Goal: Task Accomplishment & Management: Use online tool/utility

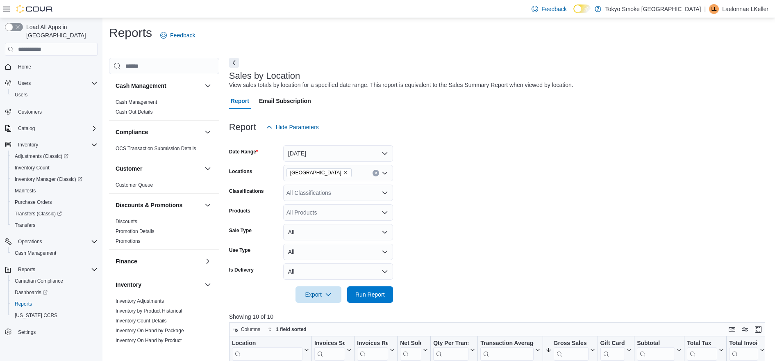
scroll to position [257, 0]
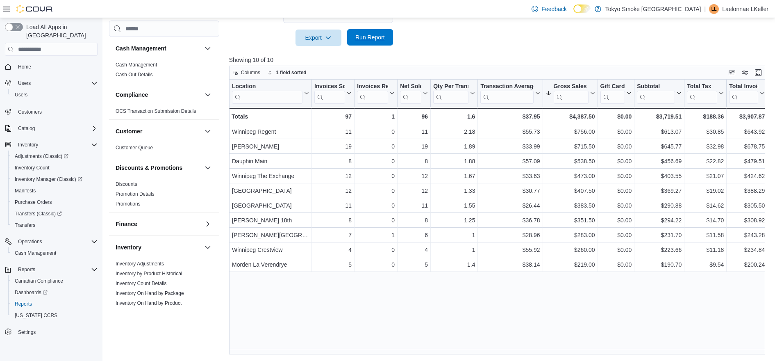
click at [380, 31] on span "Run Report" at bounding box center [370, 37] width 36 height 16
click at [431, 48] on div at bounding box center [500, 51] width 542 height 10
click at [361, 36] on span "Run Report" at bounding box center [370, 37] width 30 height 8
click at [369, 38] on span "Run Report" at bounding box center [370, 37] width 30 height 8
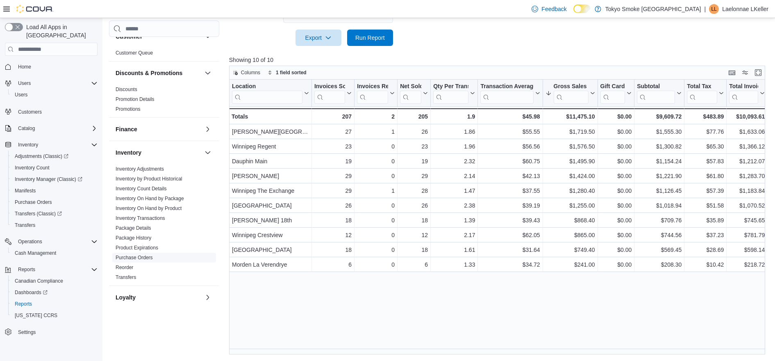
scroll to position [103, 0]
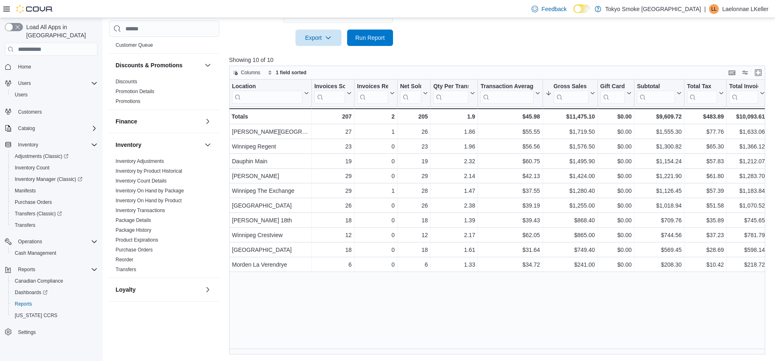
click at [387, 296] on div "Location Click to view column header actions Invoices Sold Click to view column…" at bounding box center [500, 217] width 542 height 275
click at [373, 36] on span "Run Report" at bounding box center [370, 37] width 30 height 8
click at [476, 52] on div at bounding box center [500, 51] width 542 height 10
click at [377, 42] on span "Run Report" at bounding box center [370, 38] width 36 height 16
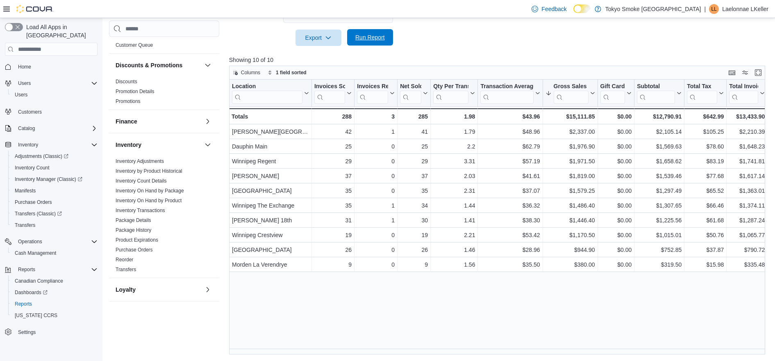
click at [380, 37] on span "Run Report" at bounding box center [370, 37] width 30 height 8
click at [367, 38] on span "Run Report" at bounding box center [370, 37] width 30 height 8
click at [460, 23] on div at bounding box center [500, 26] width 542 height 7
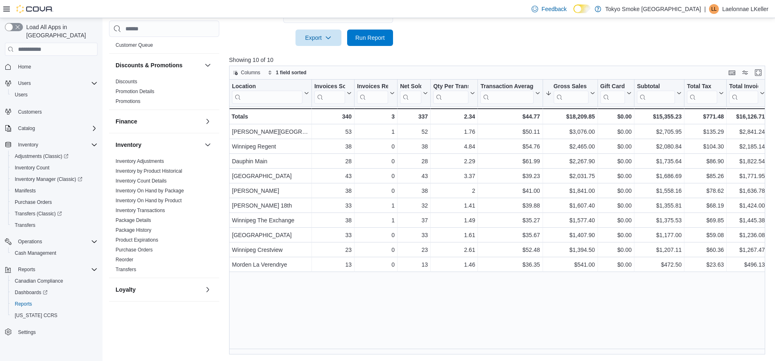
click at [534, 49] on div at bounding box center [500, 51] width 542 height 10
click at [368, 36] on span "Run Report" at bounding box center [370, 37] width 30 height 8
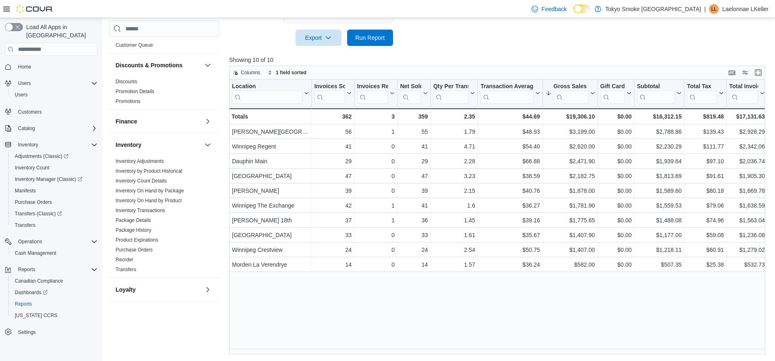
click at [485, 17] on div "Feedback Dark Mode Tokyo Smoke Canada | LL Laelonnae LKeller" at bounding box center [387, 9] width 775 height 18
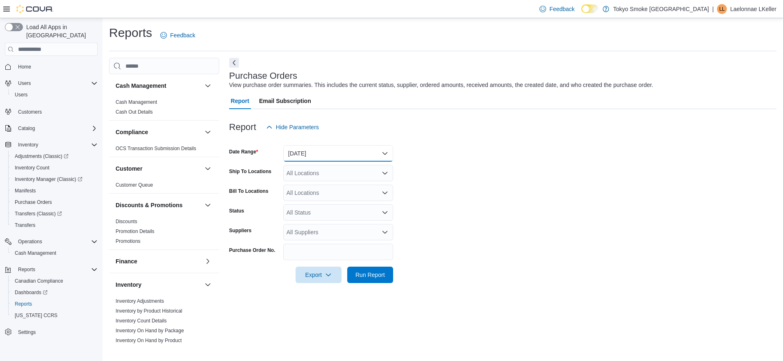
click at [315, 154] on button "[DATE]" at bounding box center [338, 153] width 110 height 16
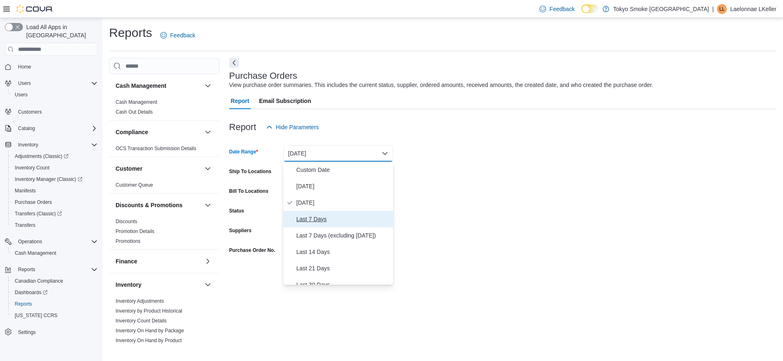
click at [311, 216] on span "Last 7 Days" at bounding box center [342, 219] width 93 height 10
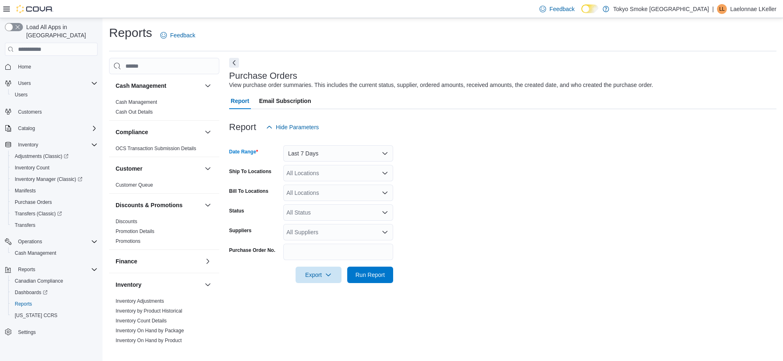
click at [319, 170] on div "All Locations" at bounding box center [338, 173] width 110 height 16
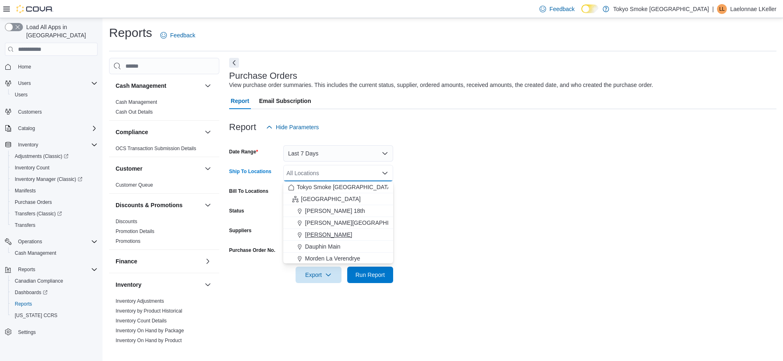
click at [329, 230] on span "[PERSON_NAME]" at bounding box center [328, 234] width 47 height 8
click at [383, 276] on span "Run Report" at bounding box center [370, 275] width 30 height 8
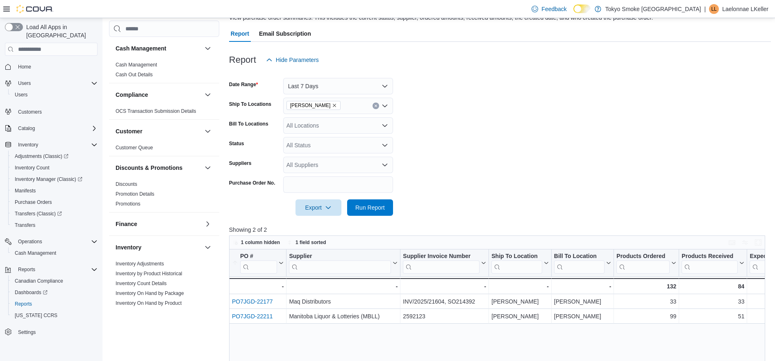
scroll to position [237, 0]
